Goal: Transaction & Acquisition: Purchase product/service

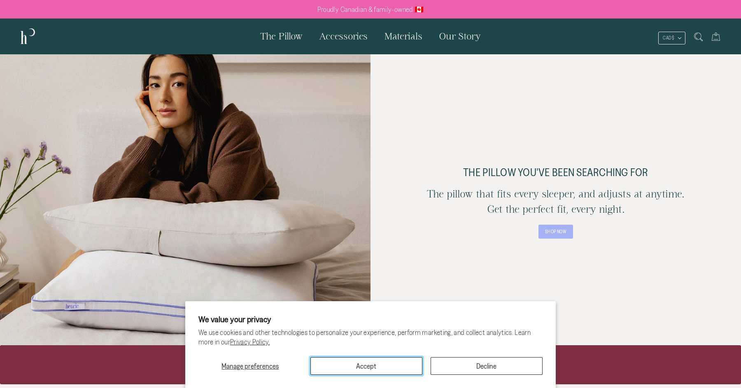
click at [412, 364] on button "Accept" at bounding box center [366, 366] width 112 height 18
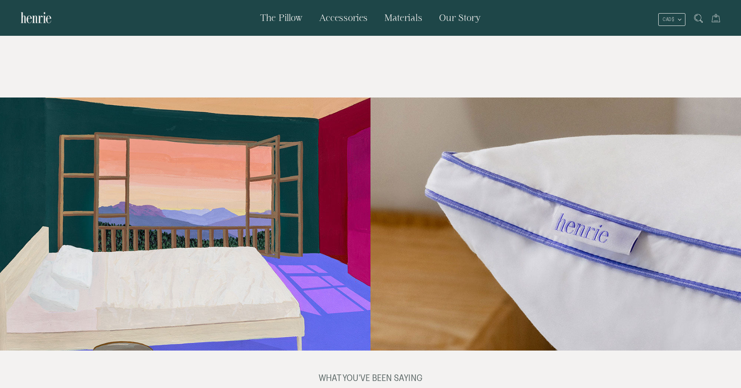
scroll to position [1311, 0]
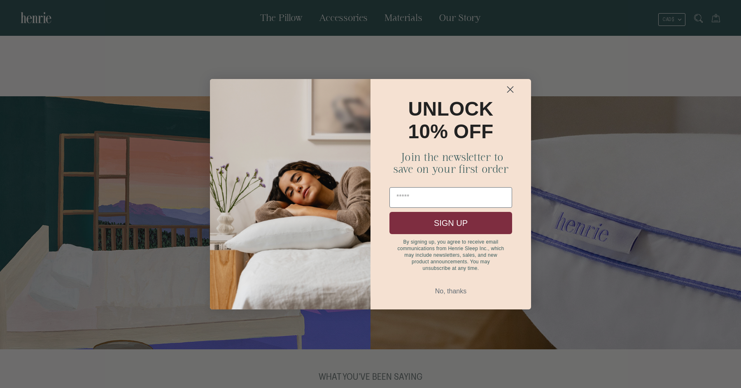
click at [513, 86] on circle "Close dialog" at bounding box center [510, 89] width 14 height 14
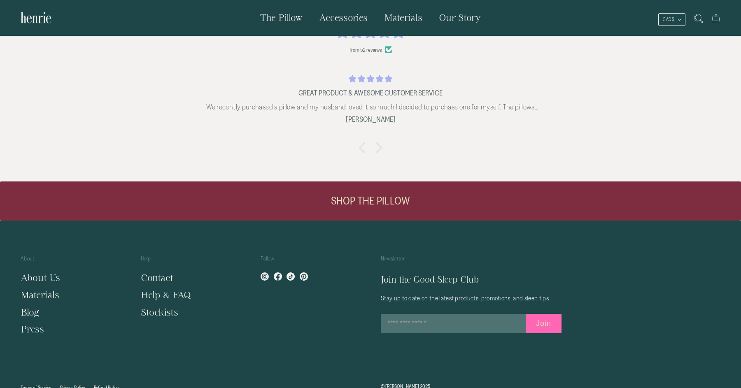
scroll to position [1694, 0]
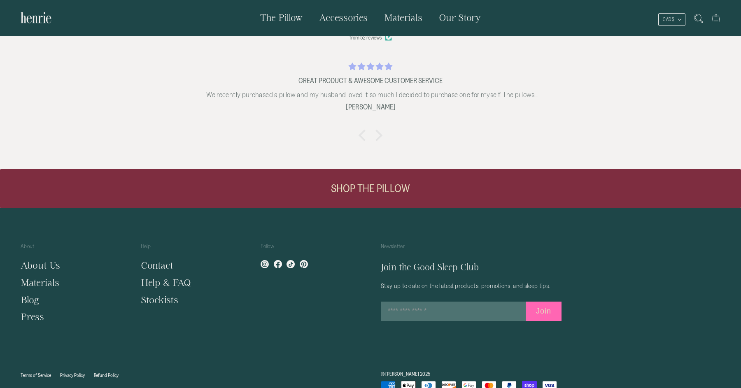
click at [286, 13] on span "The Pillow" at bounding box center [281, 17] width 42 height 10
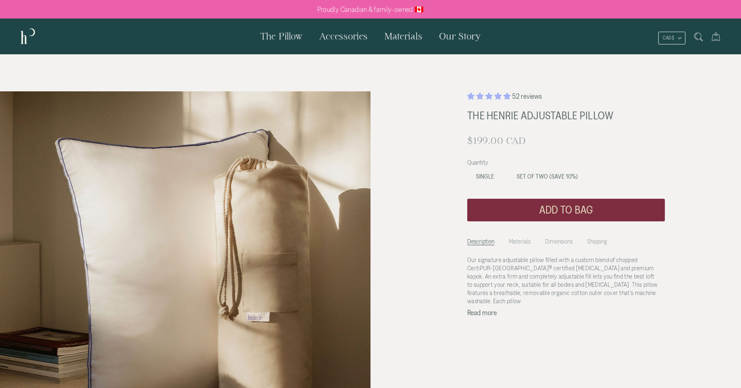
click at [558, 178] on span "Set of Two (SAVE 10%)" at bounding box center [547, 176] width 61 height 7
click at [485, 169] on label "Single" at bounding box center [484, 176] width 35 height 17
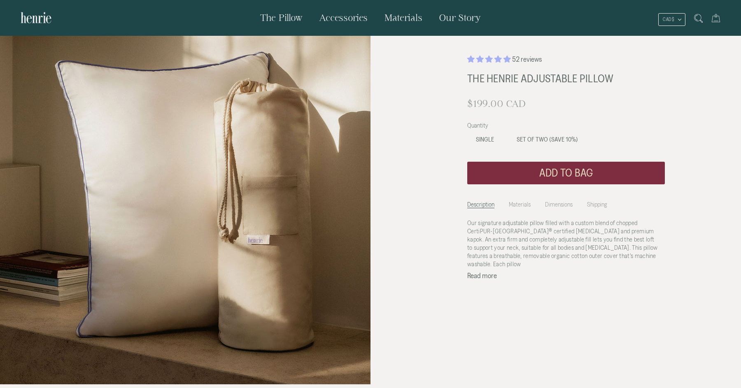
scroll to position [81, 0]
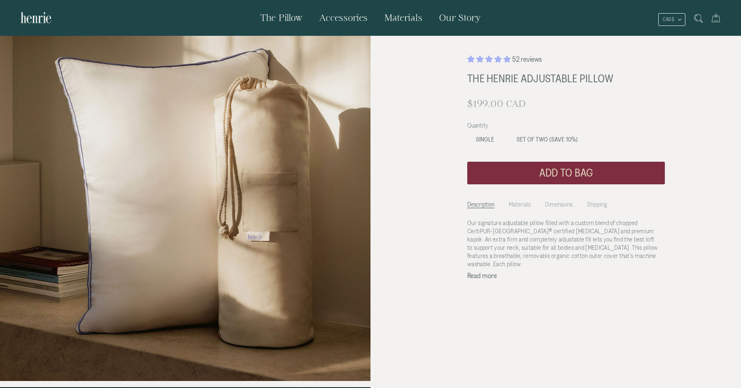
click at [518, 202] on li "Materials" at bounding box center [520, 203] width 22 height 12
click at [563, 209] on ul "Description Materials Dimensions Shipping" at bounding box center [566, 212] width 198 height 30
click at [563, 206] on li "Dimensions" at bounding box center [559, 203] width 28 height 12
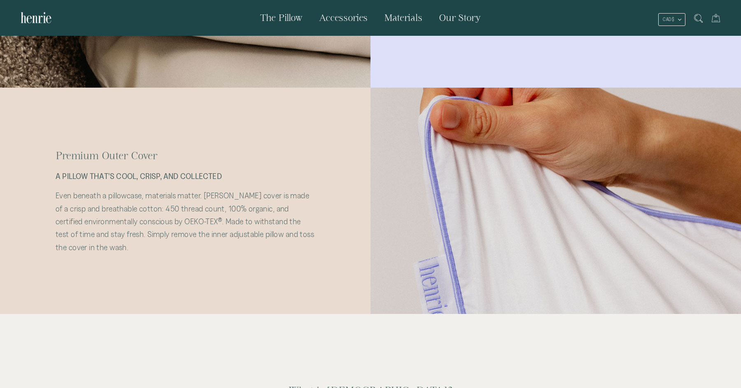
scroll to position [1825, 0]
